Goal: Task Accomplishment & Management: Complete application form

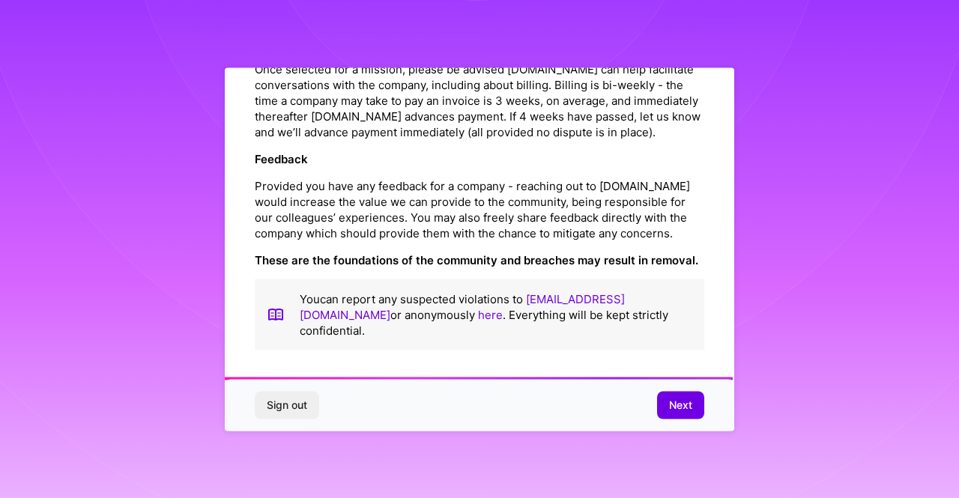
scroll to position [1758, 0]
click at [675, 407] on span "Next" at bounding box center [680, 405] width 23 height 15
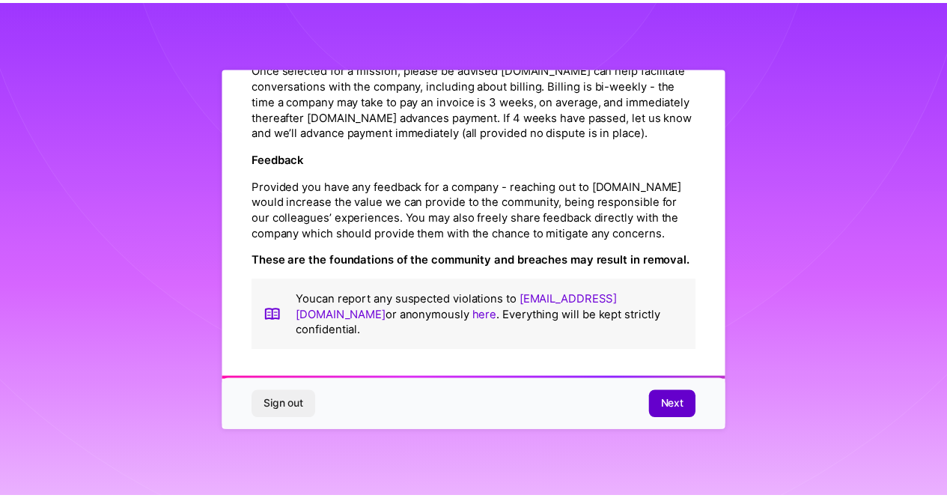
scroll to position [40, 0]
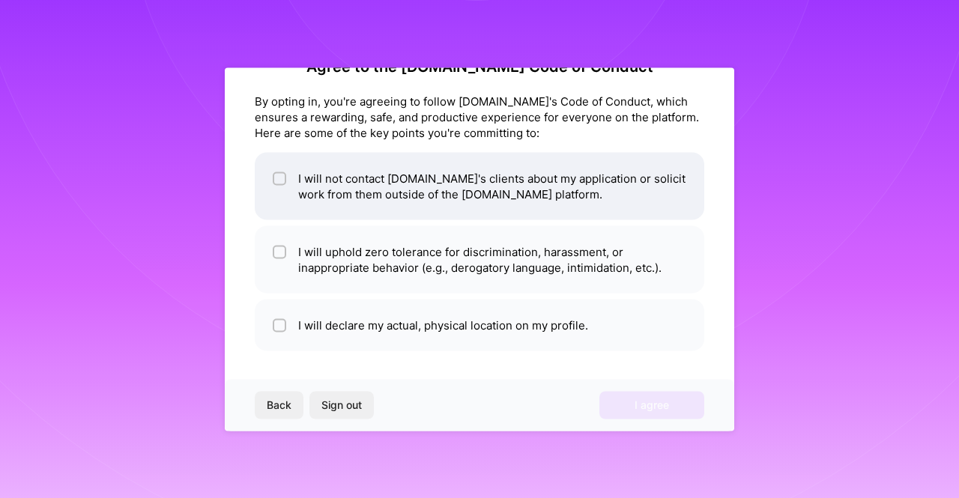
click at [447, 186] on li "I will not contact [DOMAIN_NAME]'s clients about my application or solicit work…" at bounding box center [479, 185] width 449 height 67
checkbox input "true"
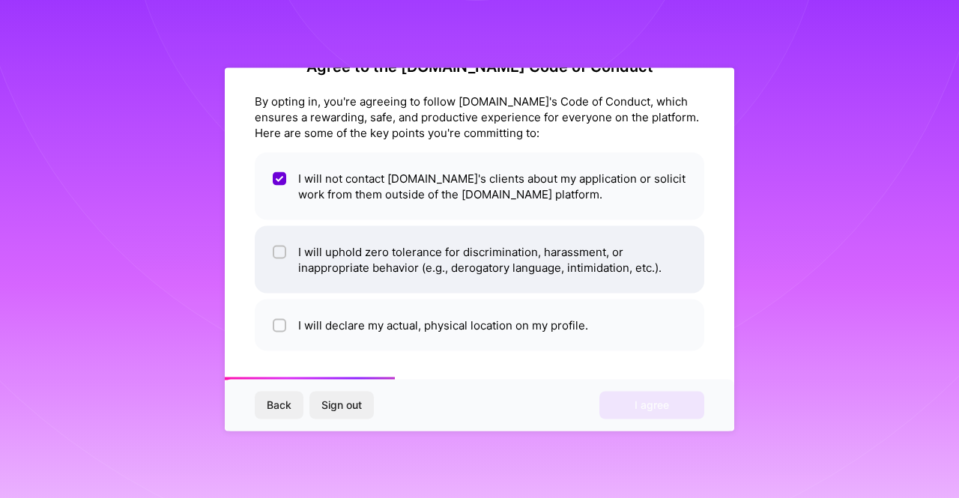
click at [430, 247] on li "I will uphold zero tolerance for discrimination, harassment, or inappropriate b…" at bounding box center [479, 258] width 449 height 67
checkbox input "true"
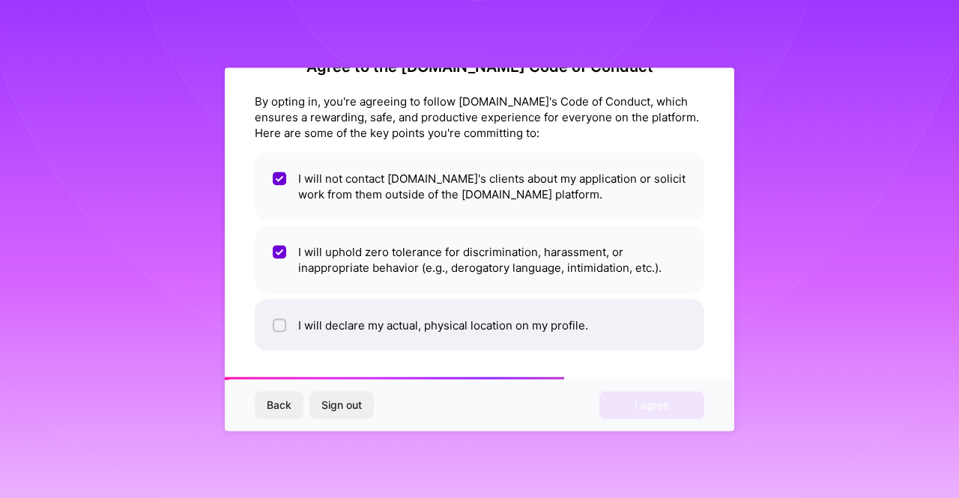
click at [428, 324] on li "I will declare my actual, physical location on my profile." at bounding box center [479, 325] width 449 height 52
checkbox input "true"
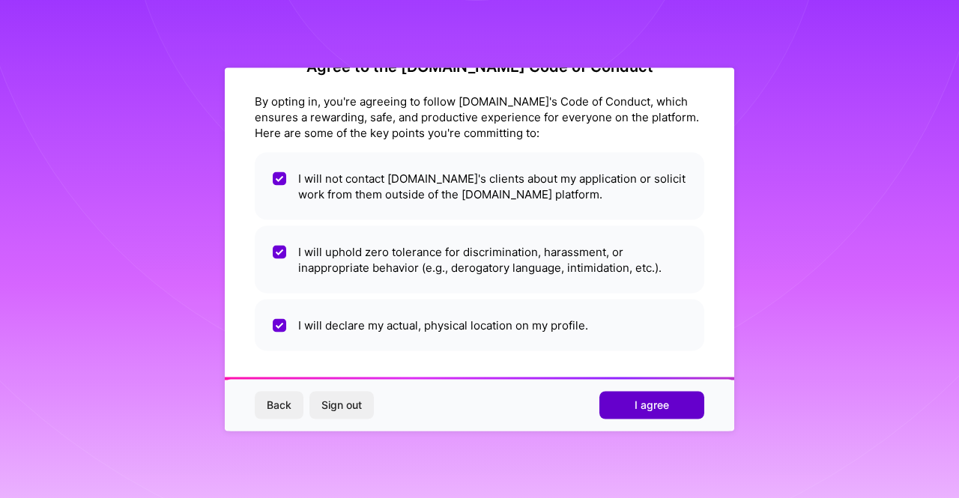
click at [629, 409] on button "I agree" at bounding box center [651, 405] width 105 height 27
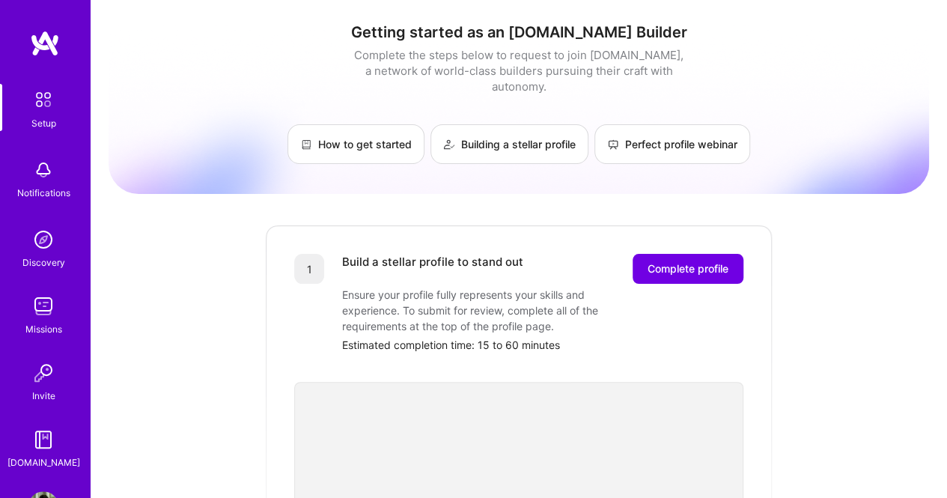
click at [45, 311] on img at bounding box center [43, 306] width 30 height 30
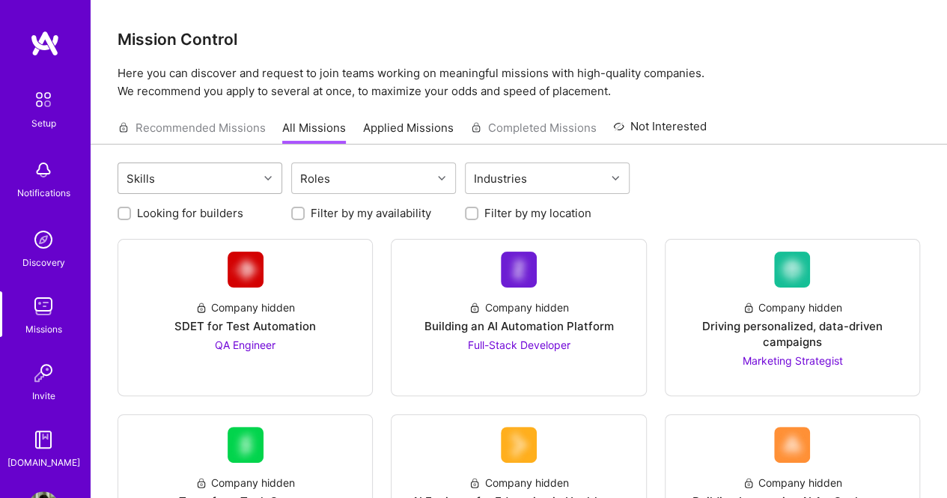
click at [258, 183] on div at bounding box center [269, 177] width 23 height 19
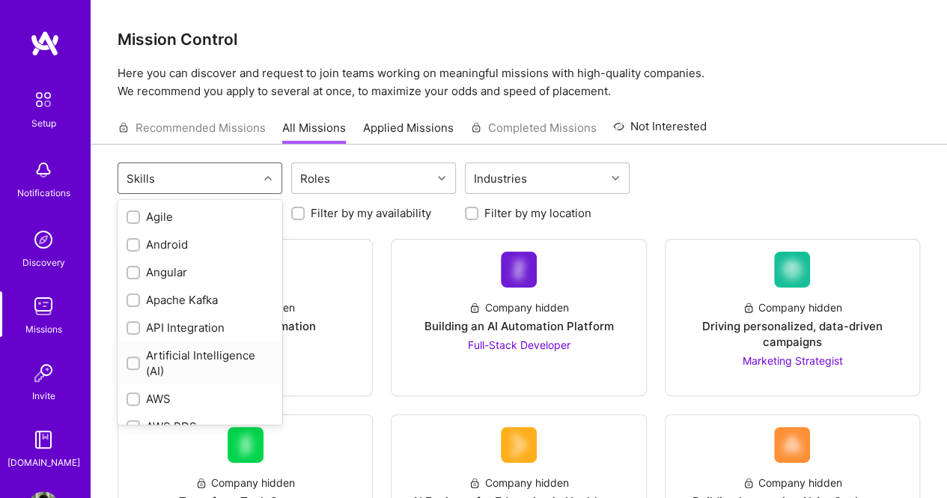
click at [168, 365] on div "Artificial Intelligence (AI)" at bounding box center [200, 362] width 147 height 31
checkbox input "true"
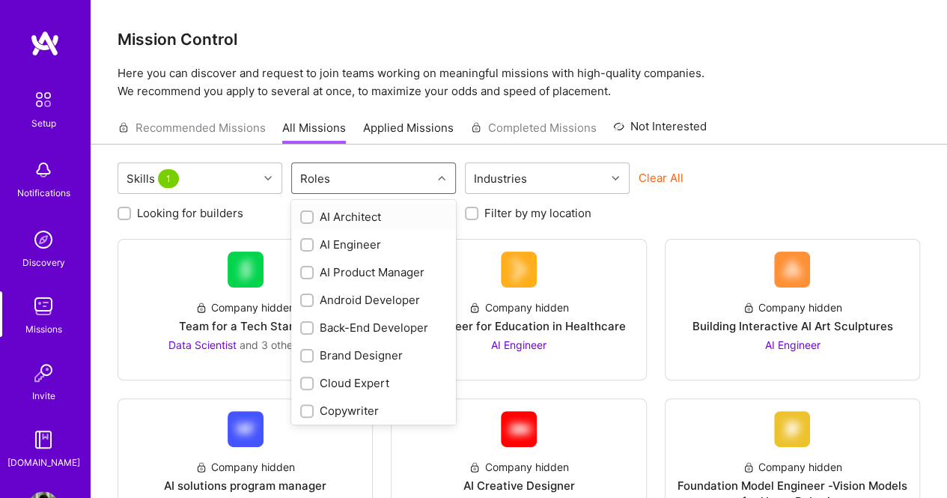
click at [427, 180] on div "Roles" at bounding box center [362, 178] width 140 height 30
click at [407, 267] on div "AI Product Manager" at bounding box center [373, 272] width 147 height 16
checkbox input "true"
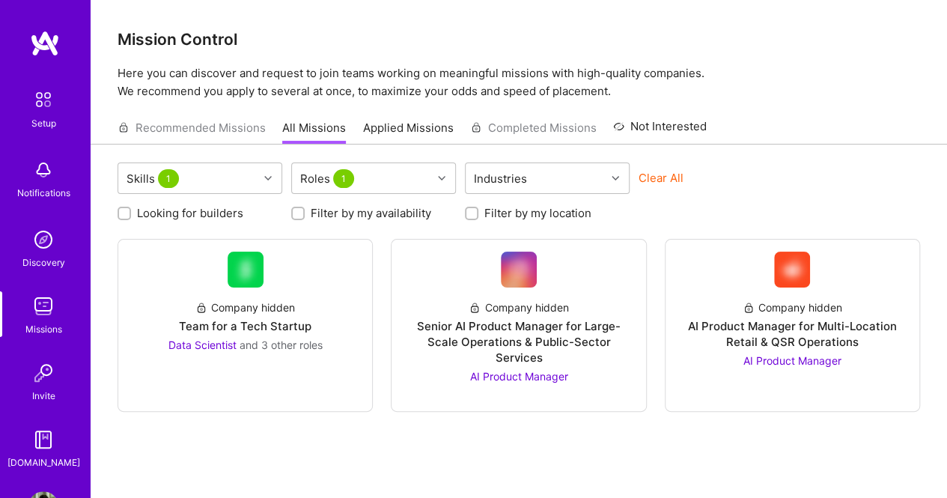
click at [796, 175] on div "Clear All" at bounding box center [721, 184] width 165 height 28
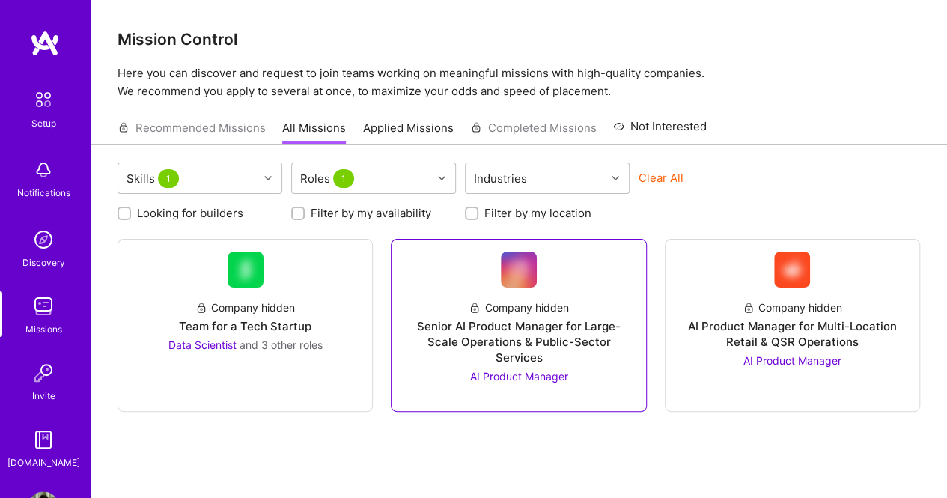
click at [530, 310] on div "Company hidden" at bounding box center [519, 308] width 100 height 16
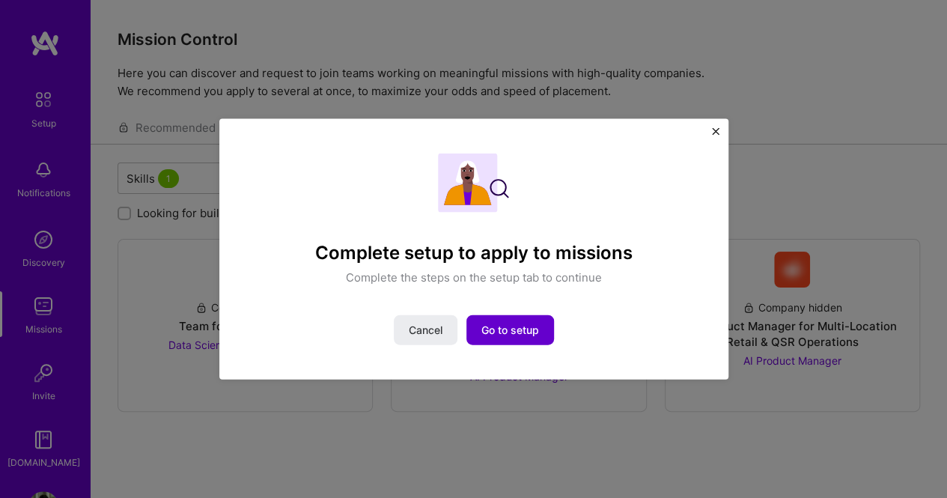
click at [514, 330] on span "Go to setup" at bounding box center [511, 330] width 58 height 15
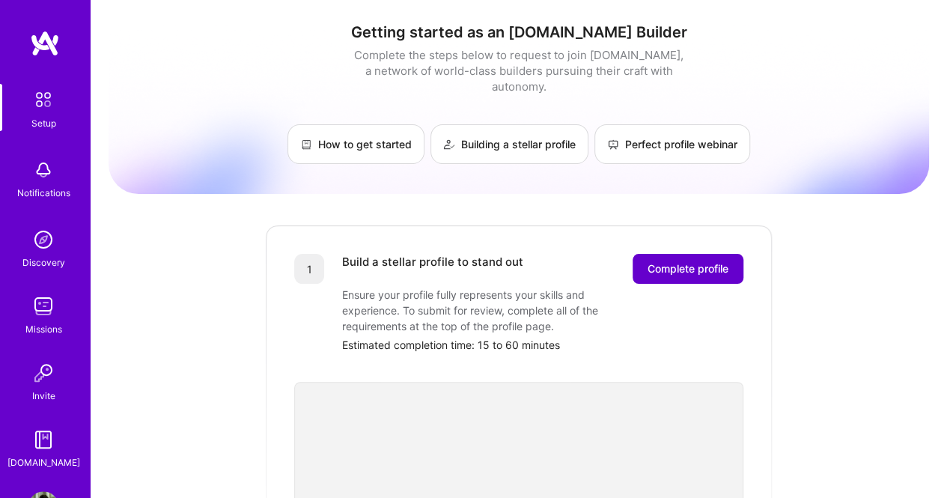
click at [671, 266] on button "Complete profile" at bounding box center [688, 269] width 111 height 30
